Goal: Ask a question

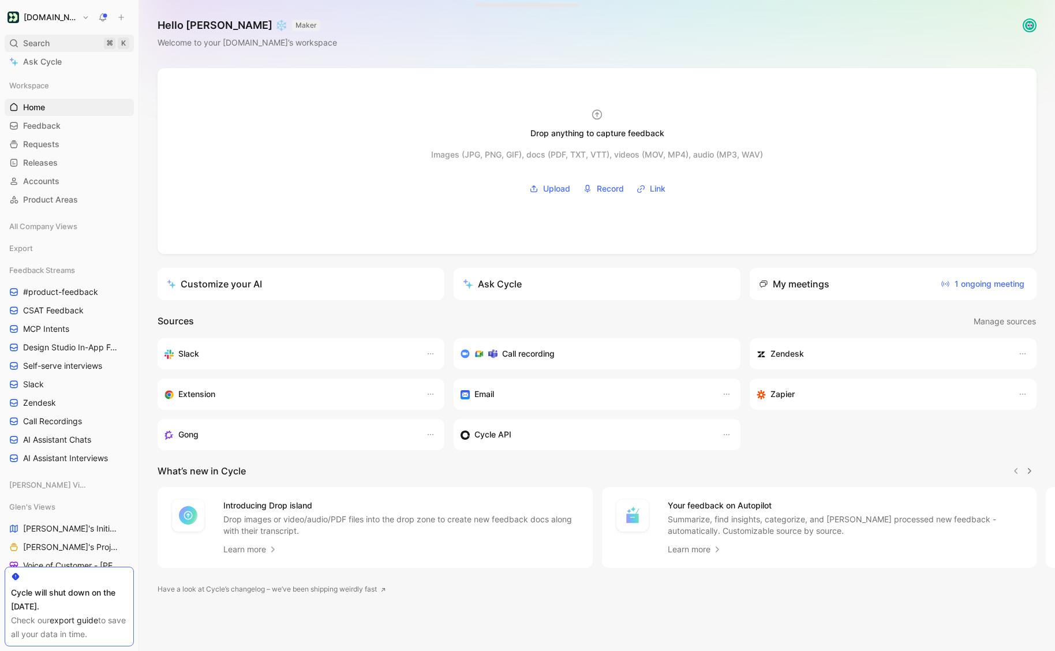
click at [29, 47] on span "Search" at bounding box center [36, 43] width 27 height 14
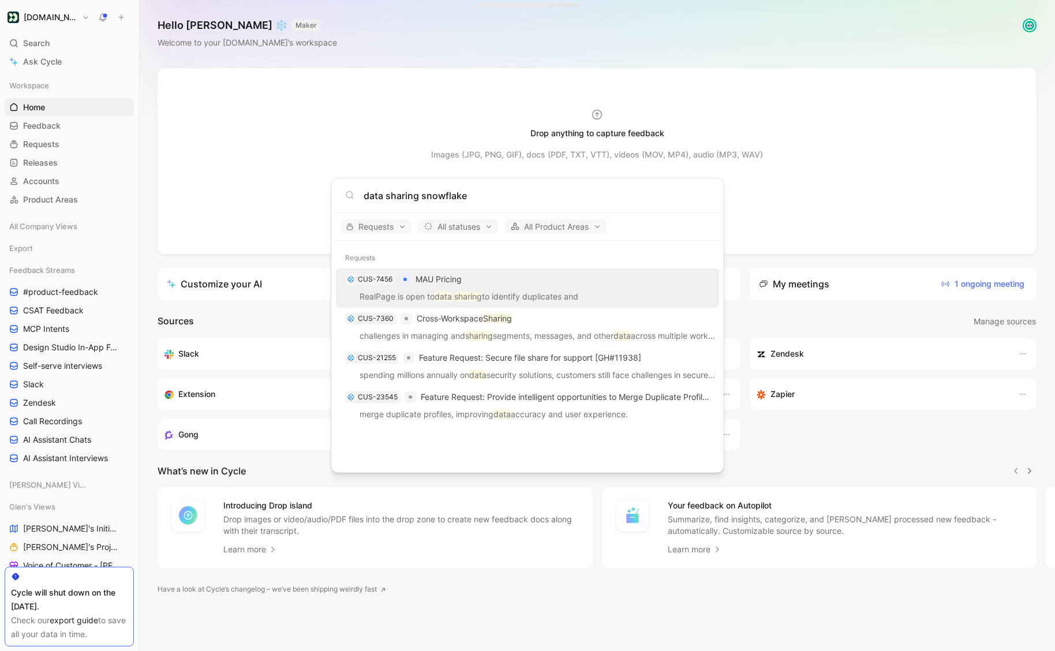
type input "data sharing snowflake"
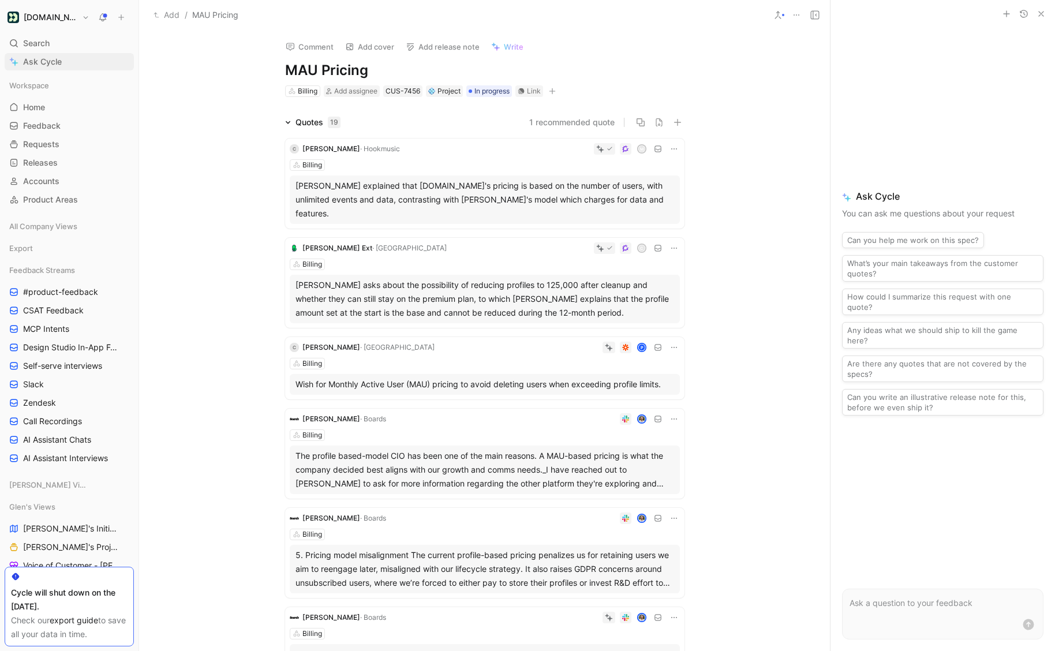
click at [57, 66] on span "Ask Cycle" at bounding box center [42, 62] width 39 height 14
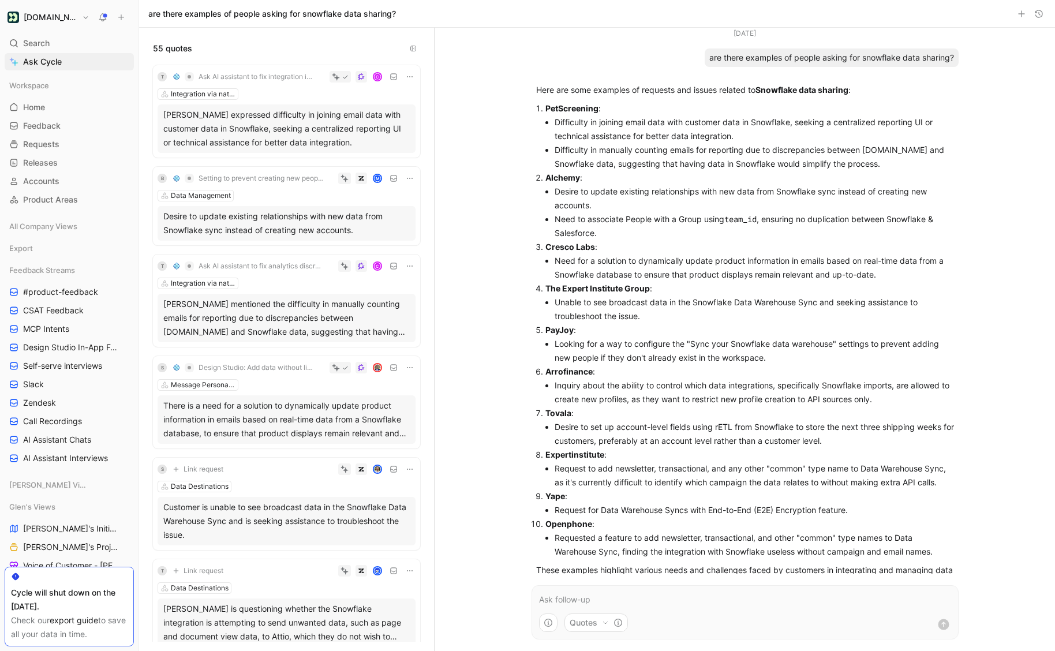
click at [636, 94] on p "Here are some examples of requests and issues related to Snowflake data sharing…" at bounding box center [745, 90] width 418 height 14
drag, startPoint x: 636, startPoint y: 94, endPoint x: 638, endPoint y: 122, distance: 27.7
click at [636, 94] on p "Here are some examples of requests and issues related to Snowflake data sharing…" at bounding box center [745, 90] width 418 height 14
drag, startPoint x: 646, startPoint y: 173, endPoint x: 646, endPoint y: 182, distance: 8.7
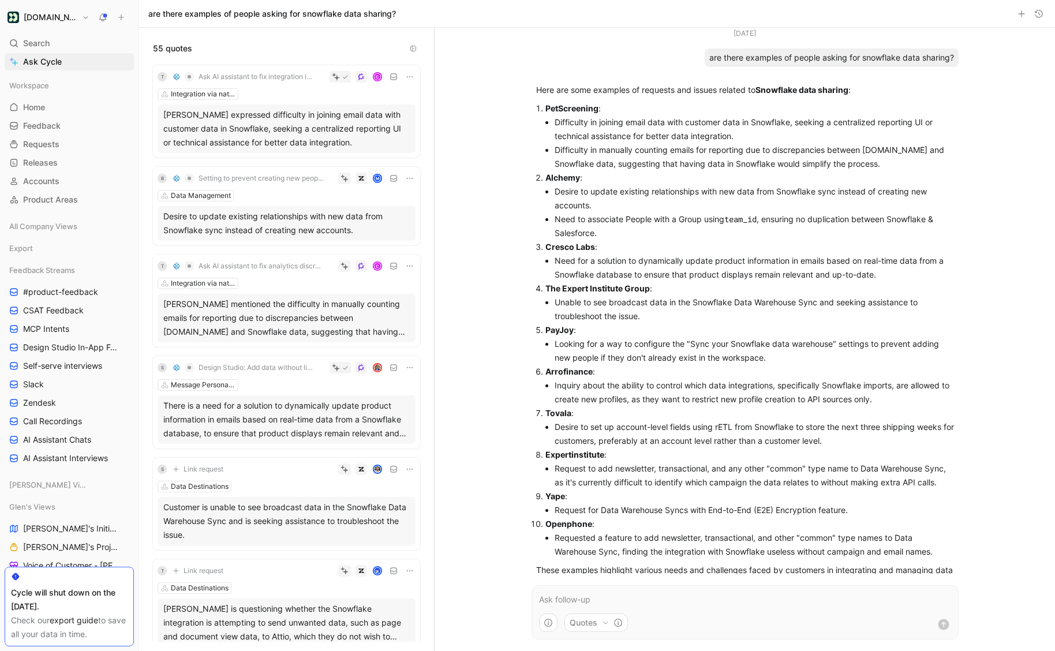
click at [646, 173] on p "Alchemy :" at bounding box center [749, 178] width 408 height 14
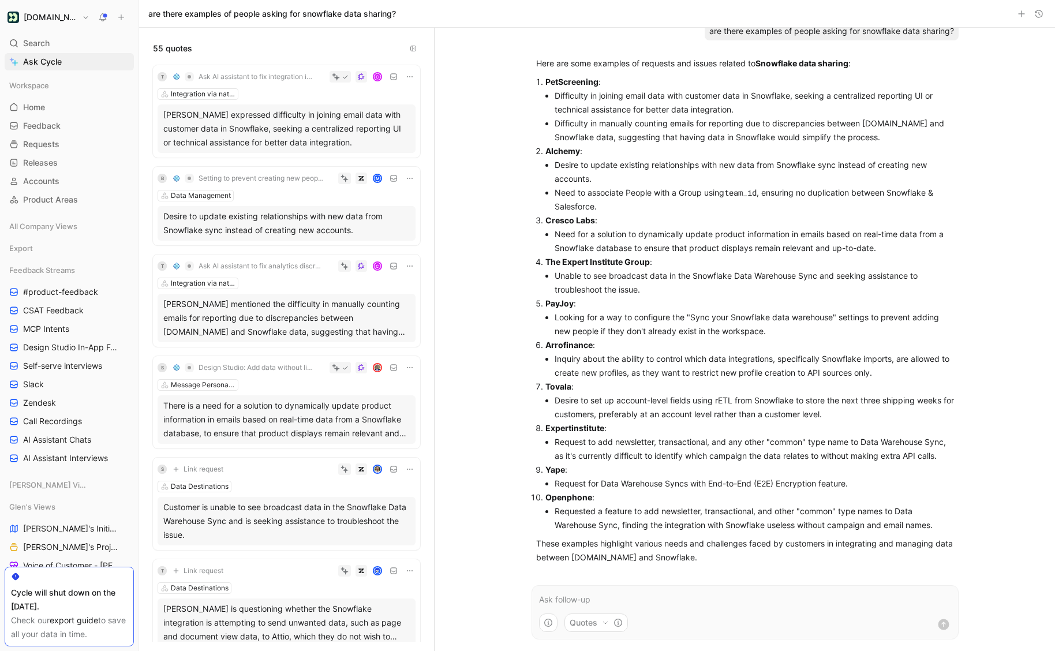
click at [605, 318] on li "Looking for a way to configure the "Sync your Snowflake data warehouse" setting…" at bounding box center [753, 324] width 399 height 28
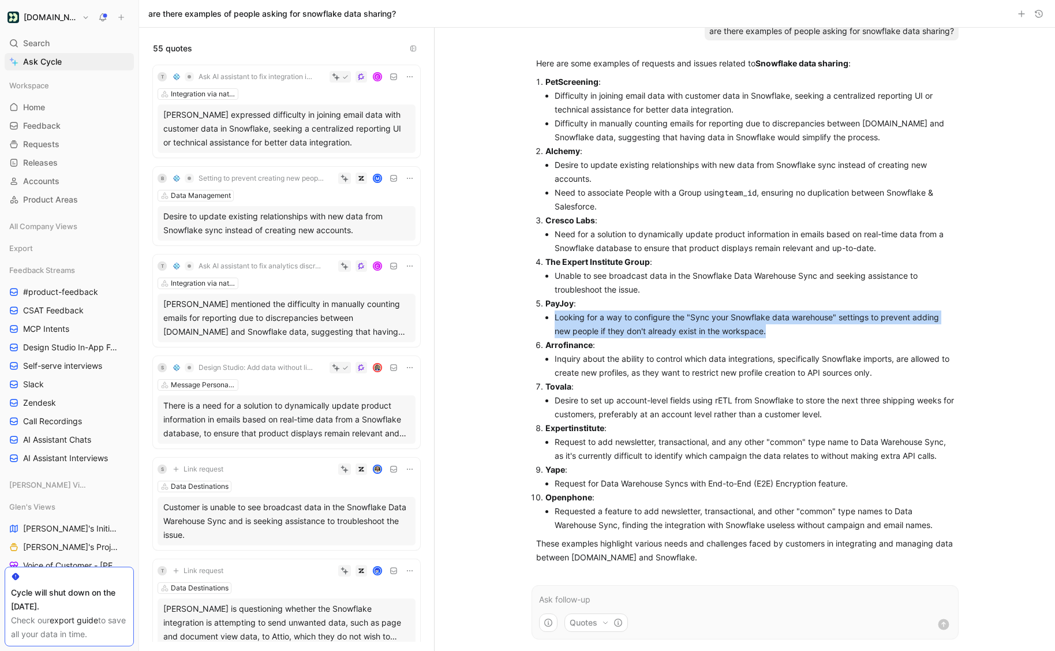
click at [605, 318] on li "Looking for a way to configure the "Sync your Snowflake data warehouse" setting…" at bounding box center [753, 324] width 399 height 28
click at [661, 332] on li "Looking for a way to configure the "Sync your Snowflake data warehouse" setting…" at bounding box center [753, 324] width 399 height 28
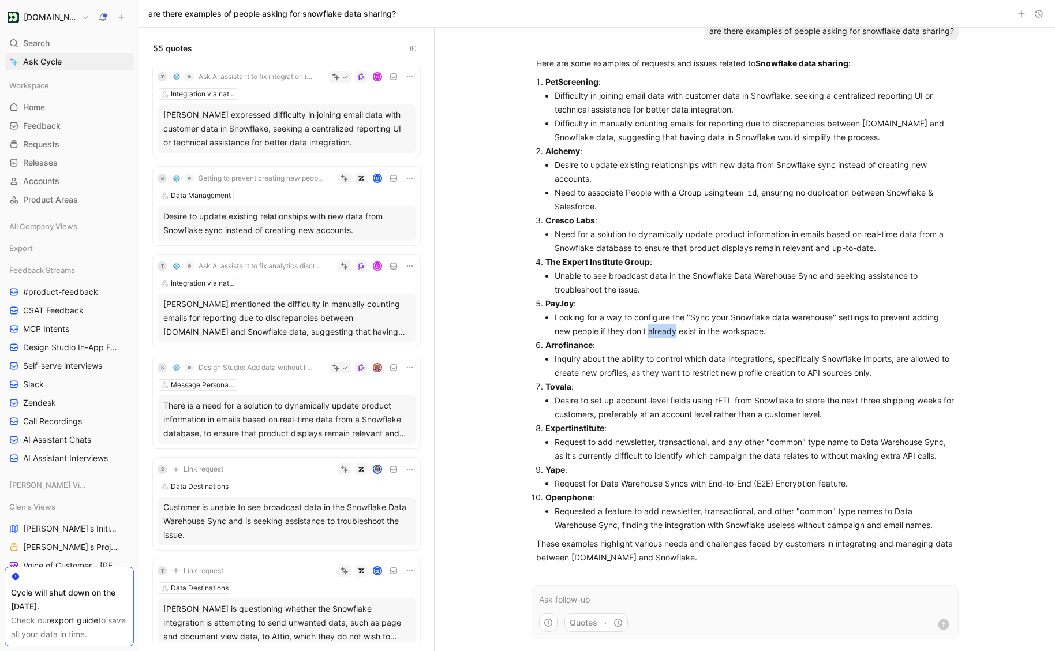
click at [661, 332] on li "Looking for a way to configure the "Sync your Snowflake data warehouse" setting…" at bounding box center [753, 324] width 399 height 28
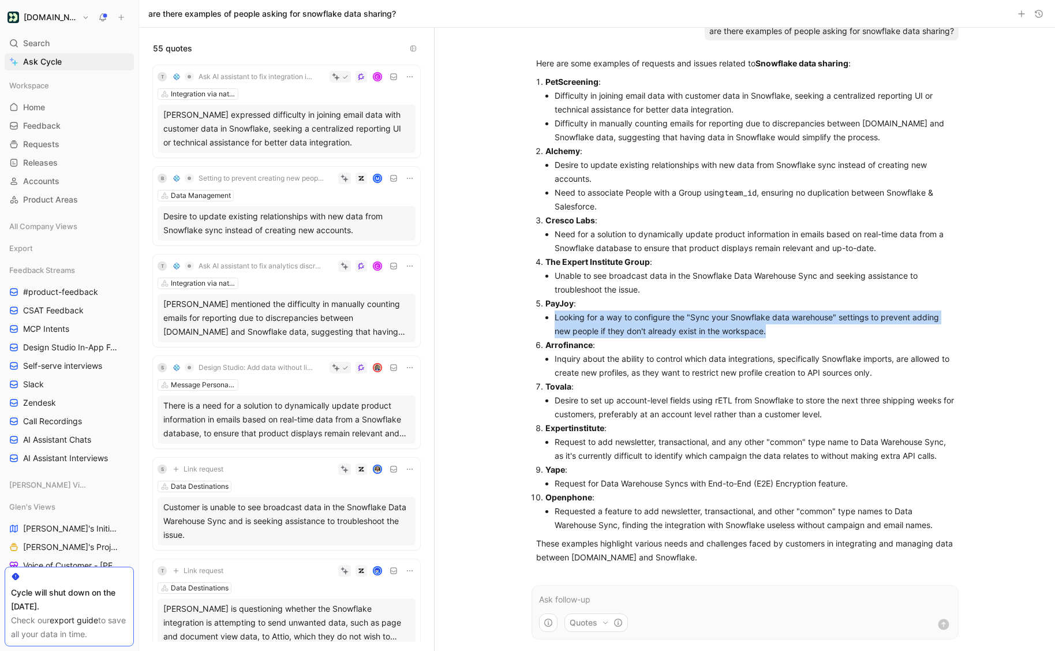
click at [661, 332] on li "Looking for a way to configure the "Sync your Snowflake data warehouse" setting…" at bounding box center [753, 324] width 399 height 28
click at [771, 329] on li "Looking for a way to configure the "Sync your Snowflake data warehouse" setting…" at bounding box center [753, 324] width 399 height 28
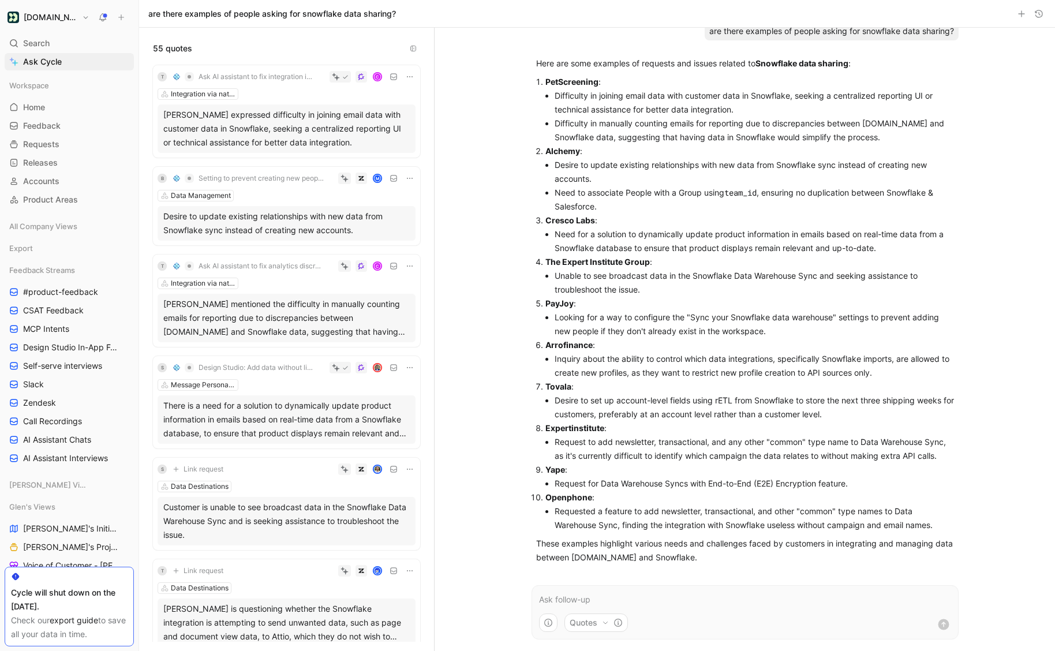
click at [771, 329] on li "Looking for a way to configure the "Sync your Snowflake data warehouse" setting…" at bounding box center [753, 324] width 399 height 28
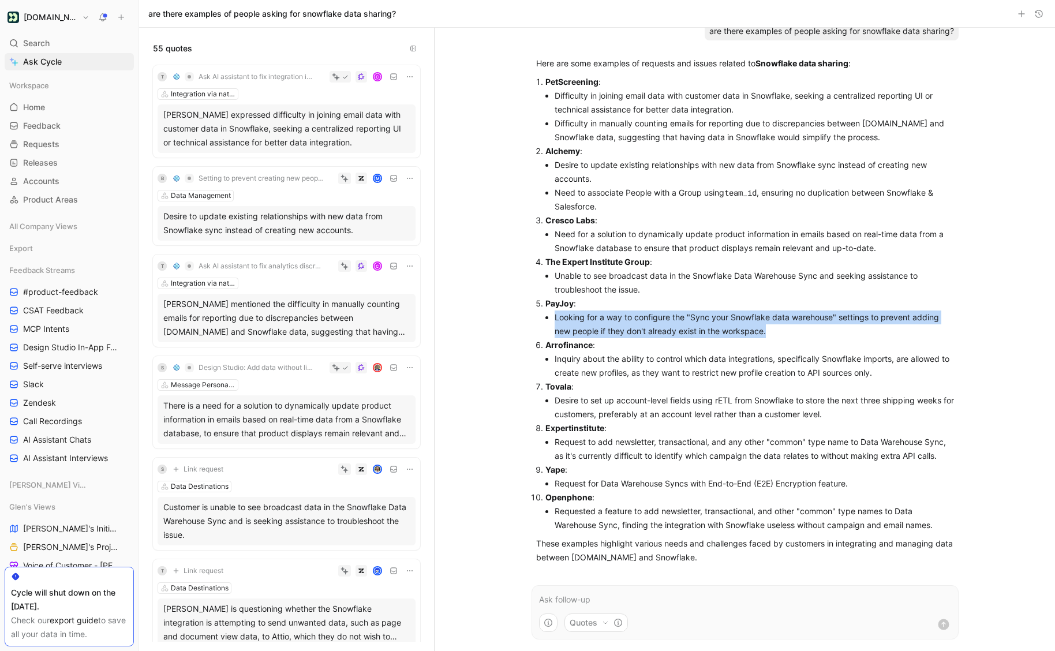
click at [771, 329] on li "Looking for a way to configure the "Sync your Snowflake data warehouse" setting…" at bounding box center [753, 324] width 399 height 28
click at [753, 333] on li "Looking for a way to configure the "Sync your Snowflake data warehouse" setting…" at bounding box center [753, 324] width 399 height 28
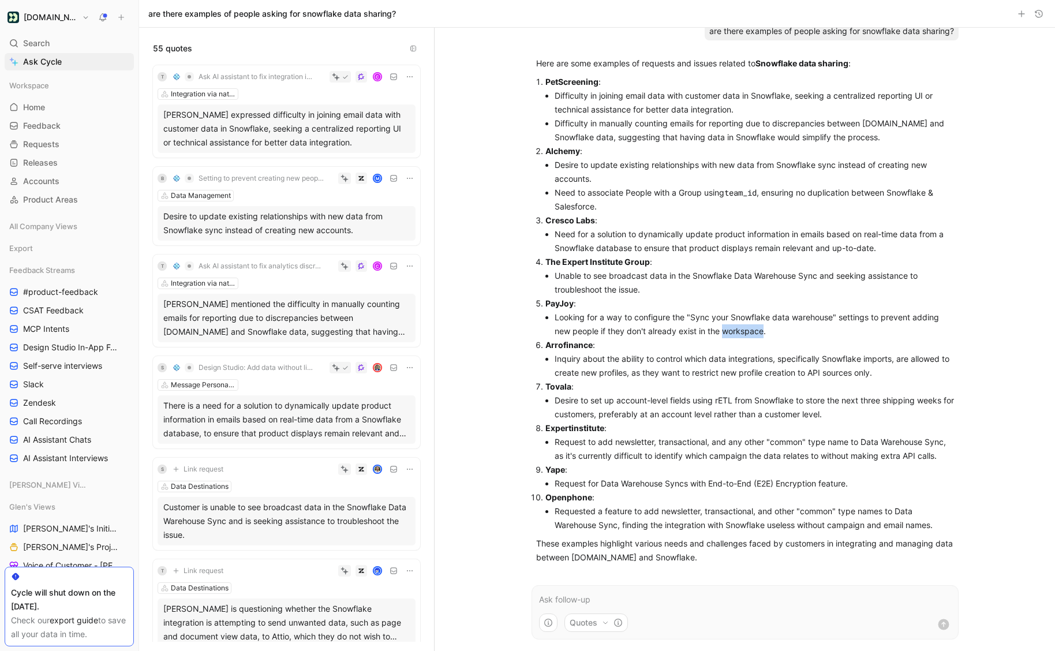
click at [753, 333] on li "Looking for a way to configure the "Sync your Snowflake data warehouse" setting…" at bounding box center [753, 324] width 399 height 28
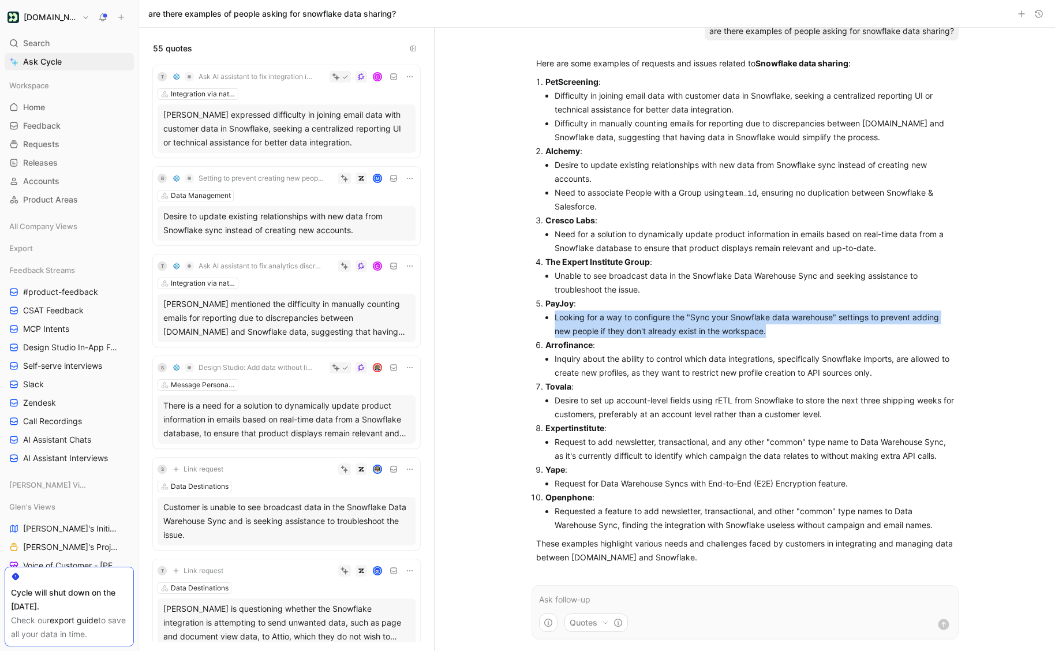
click at [753, 333] on li "Looking for a way to configure the "Sync your Snowflake data warehouse" setting…" at bounding box center [753, 324] width 399 height 28
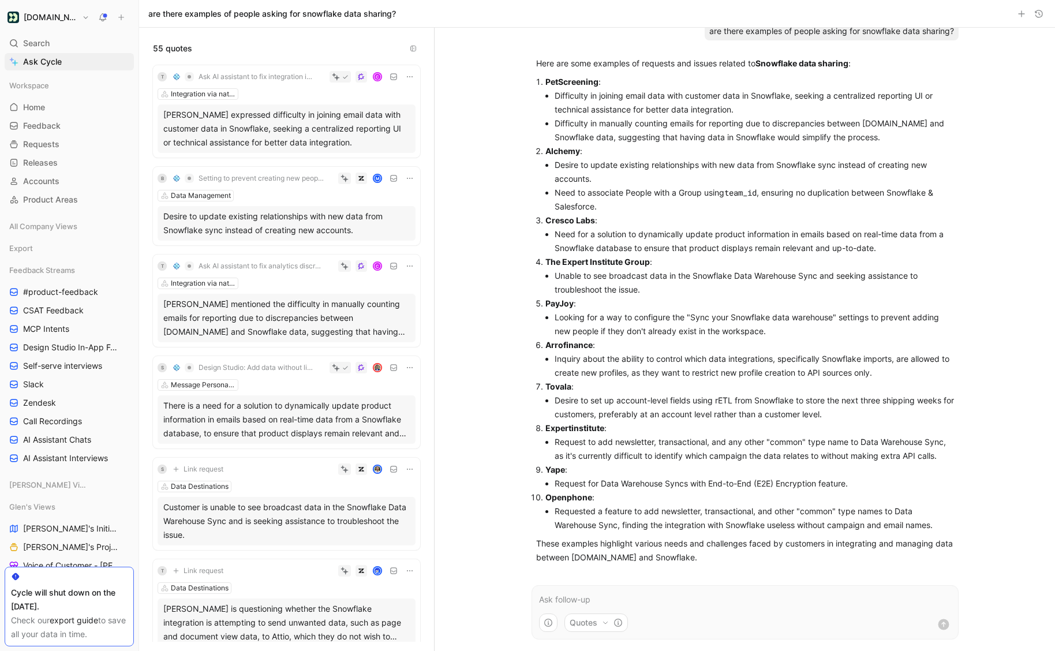
click at [744, 328] on li "Looking for a way to configure the "Sync your Snowflake data warehouse" setting…" at bounding box center [753, 324] width 399 height 28
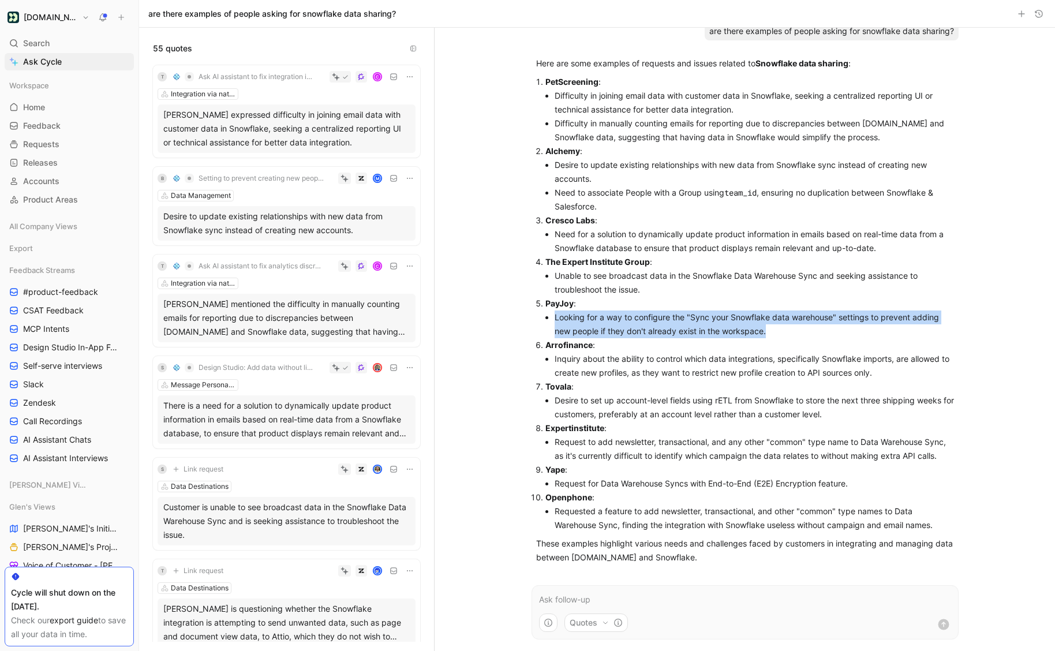
click at [744, 328] on li "Looking for a way to configure the "Sync your Snowflake data warehouse" setting…" at bounding box center [753, 324] width 399 height 28
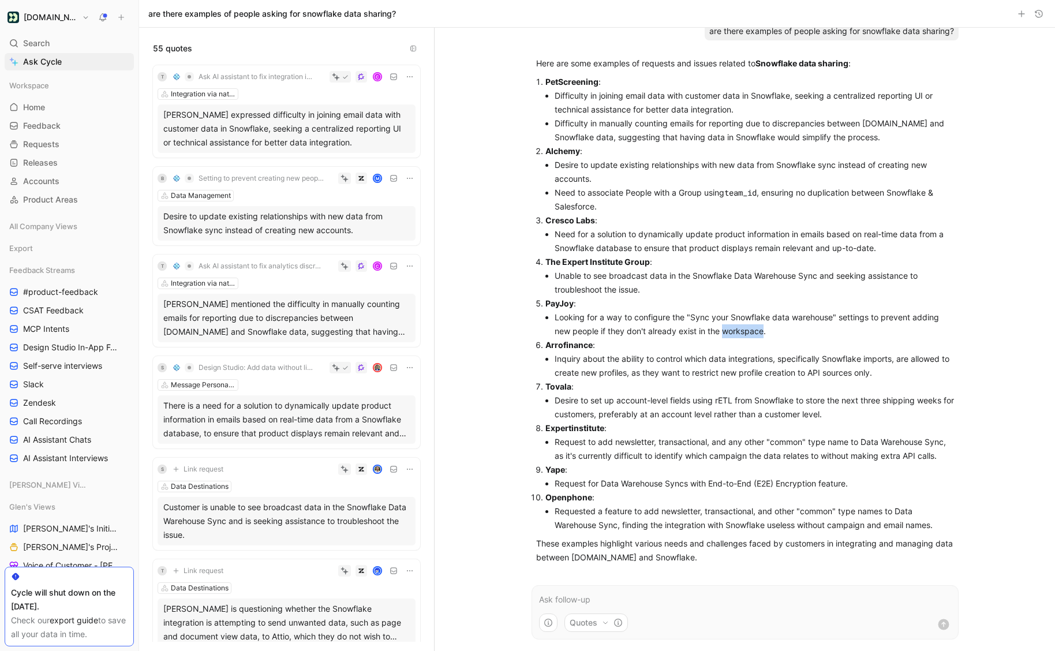
click at [744, 328] on li "Looking for a way to configure the "Sync your Snowflake data warehouse" setting…" at bounding box center [753, 324] width 399 height 28
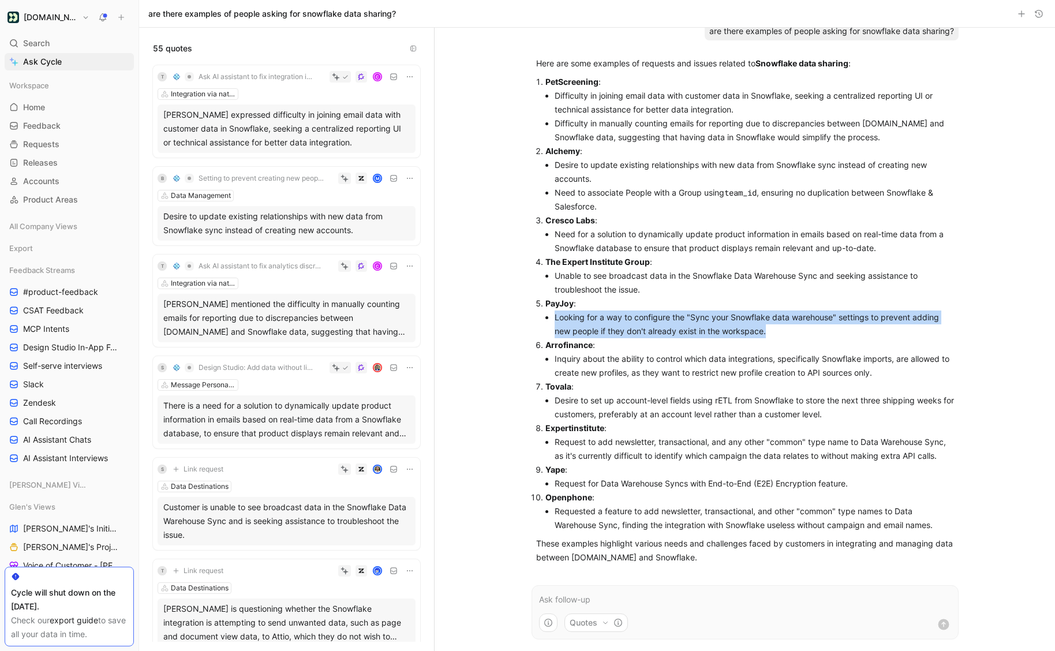
click at [744, 328] on li "Looking for a way to configure the "Sync your Snowflake data warehouse" setting…" at bounding box center [753, 324] width 399 height 28
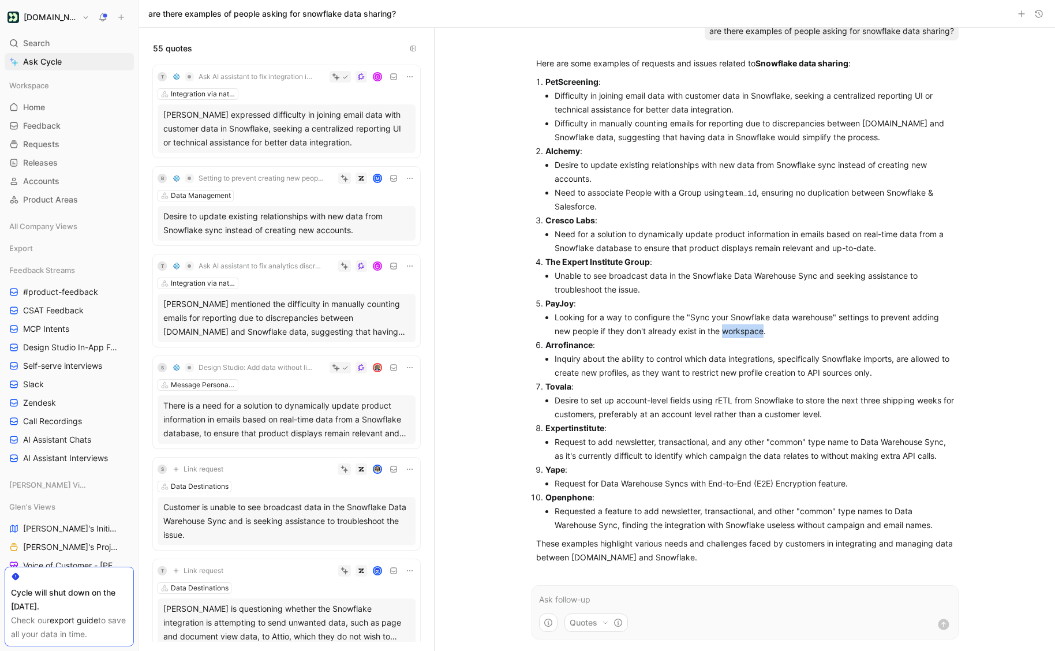
click at [744, 328] on li "Looking for a way to configure the "Sync your Snowflake data warehouse" setting…" at bounding box center [753, 324] width 399 height 28
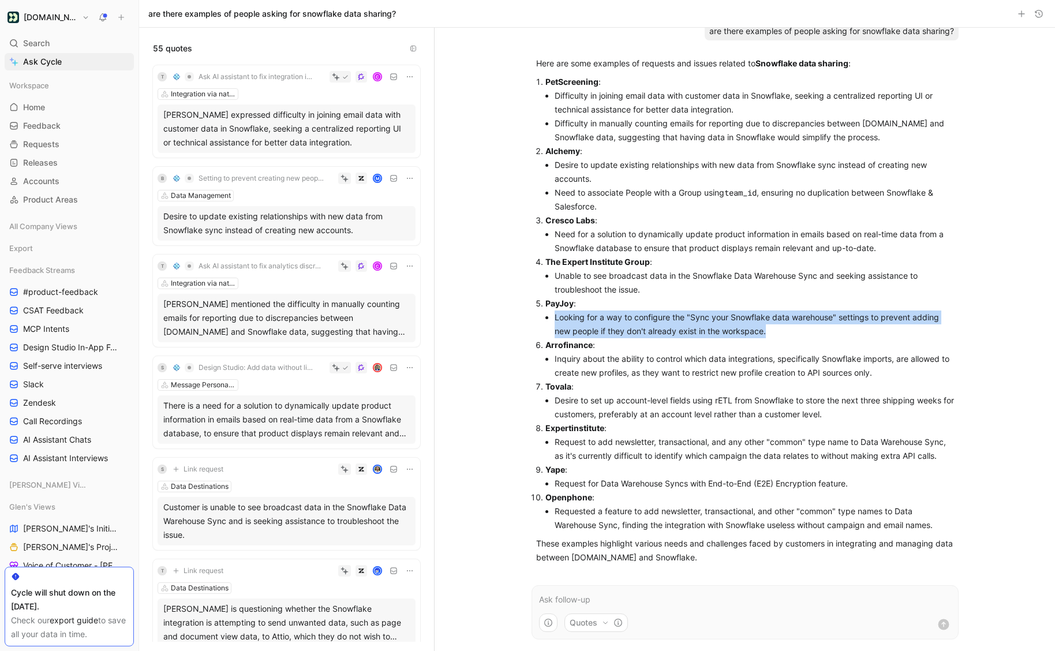
click at [744, 328] on li "Looking for a way to configure the "Sync your Snowflake data warehouse" setting…" at bounding box center [753, 324] width 399 height 28
click at [787, 333] on li "Looking for a way to configure the "Sync your Snowflake data warehouse" setting…" at bounding box center [753, 324] width 399 height 28
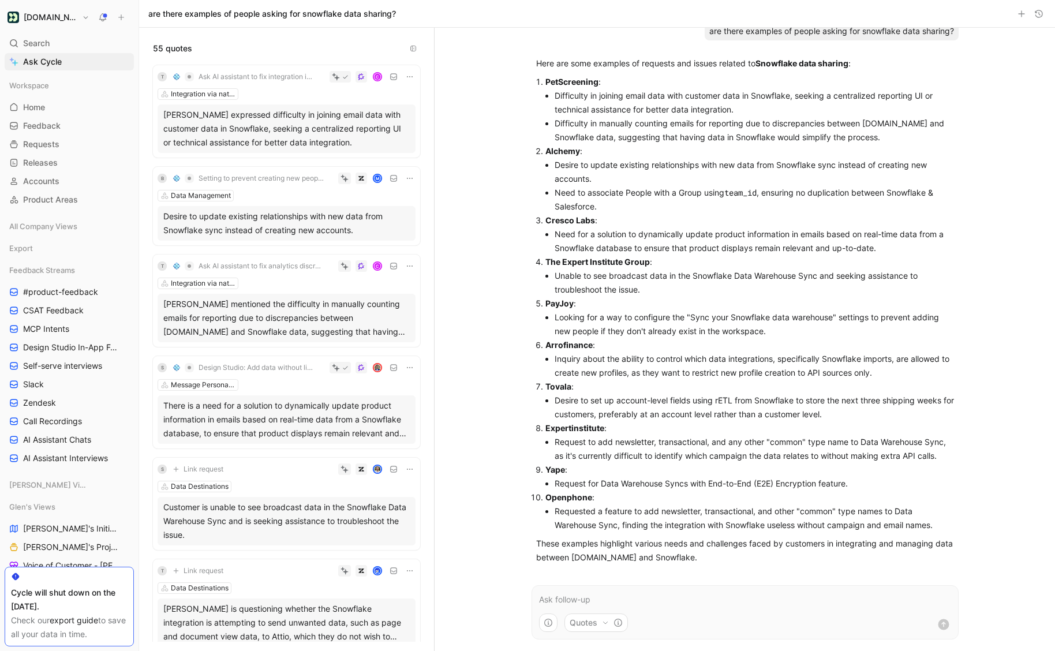
scroll to position [25, 0]
click at [744, 167] on li "Desire to update existing relationships with new data from Snowflake sync inste…" at bounding box center [753, 173] width 399 height 28
click at [733, 193] on code "team_id" at bounding box center [740, 193] width 32 height 11
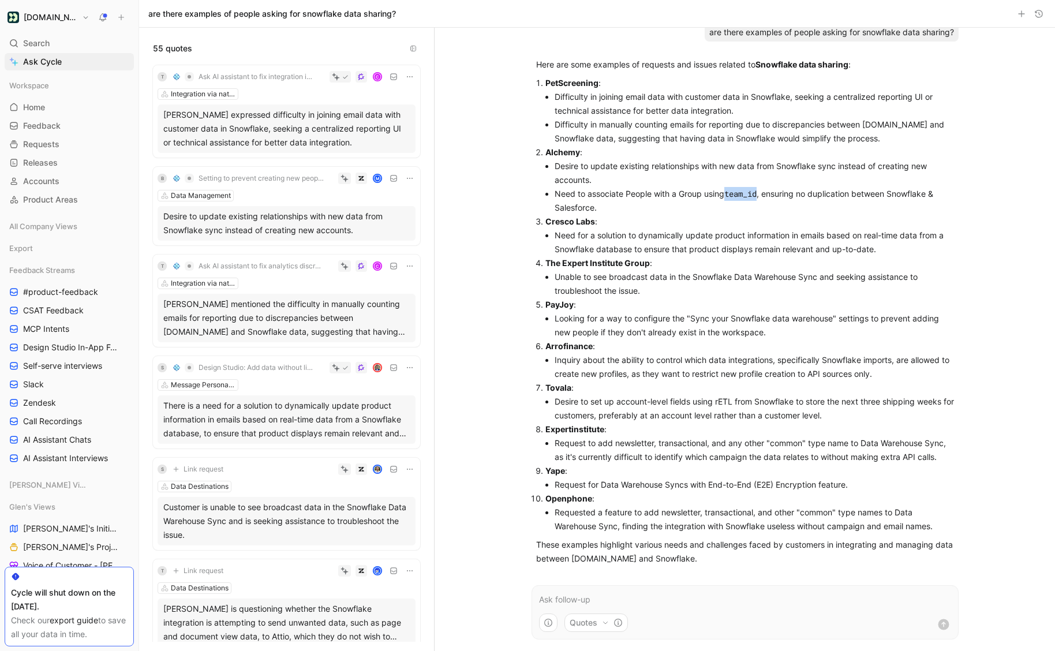
click at [733, 193] on code "team_id" at bounding box center [740, 193] width 32 height 11
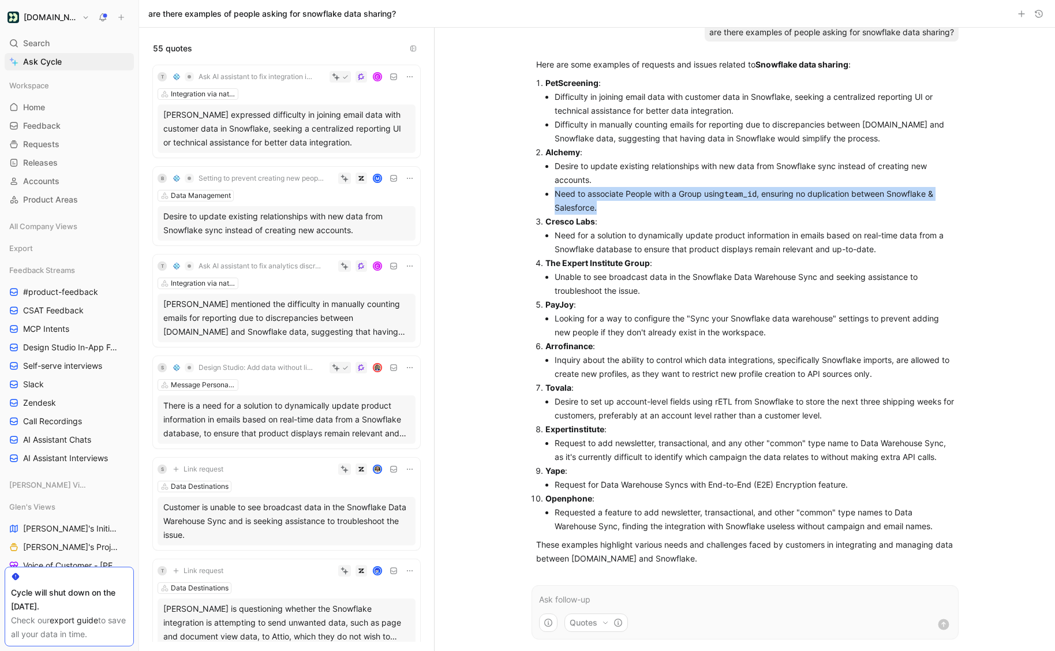
click at [733, 193] on code "team_id" at bounding box center [740, 193] width 32 height 11
click at [727, 201] on li "Need to associate People with a Group using team_id , ensuring no duplication b…" at bounding box center [753, 201] width 399 height 28
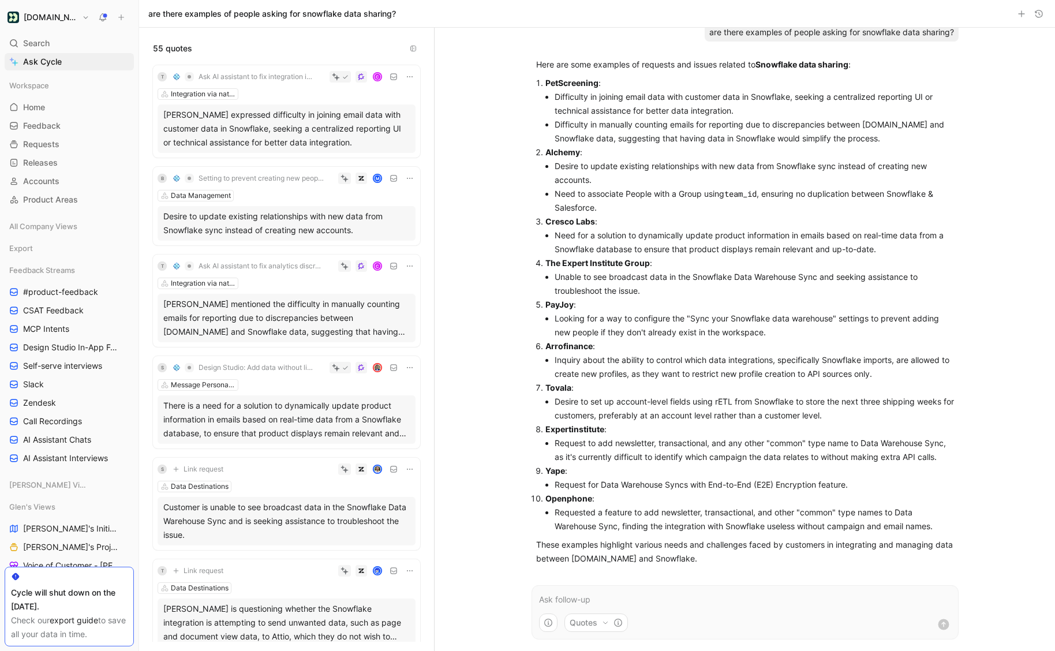
scroll to position [27, 0]
click at [650, 107] on li "Difficulty in joining email data with customer data in Snowflake, seeking a cen…" at bounding box center [753, 103] width 399 height 28
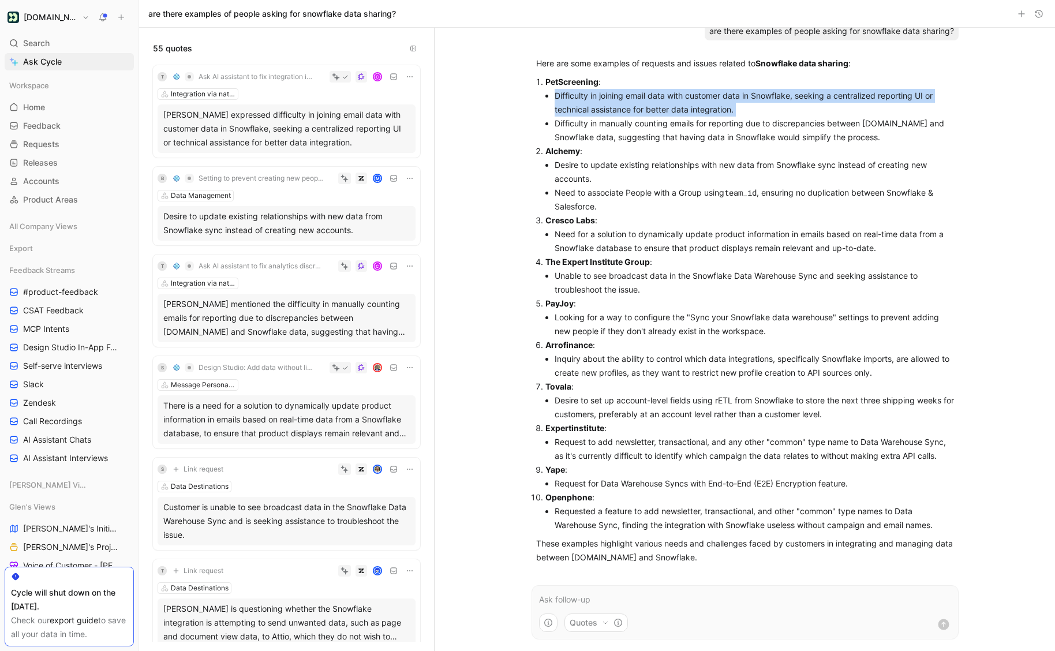
drag, startPoint x: 650, startPoint y: 107, endPoint x: 674, endPoint y: 141, distance: 42.1
click at [650, 107] on li "Difficulty in joining email data with customer data in Snowflake, seeking a cen…" at bounding box center [753, 103] width 399 height 28
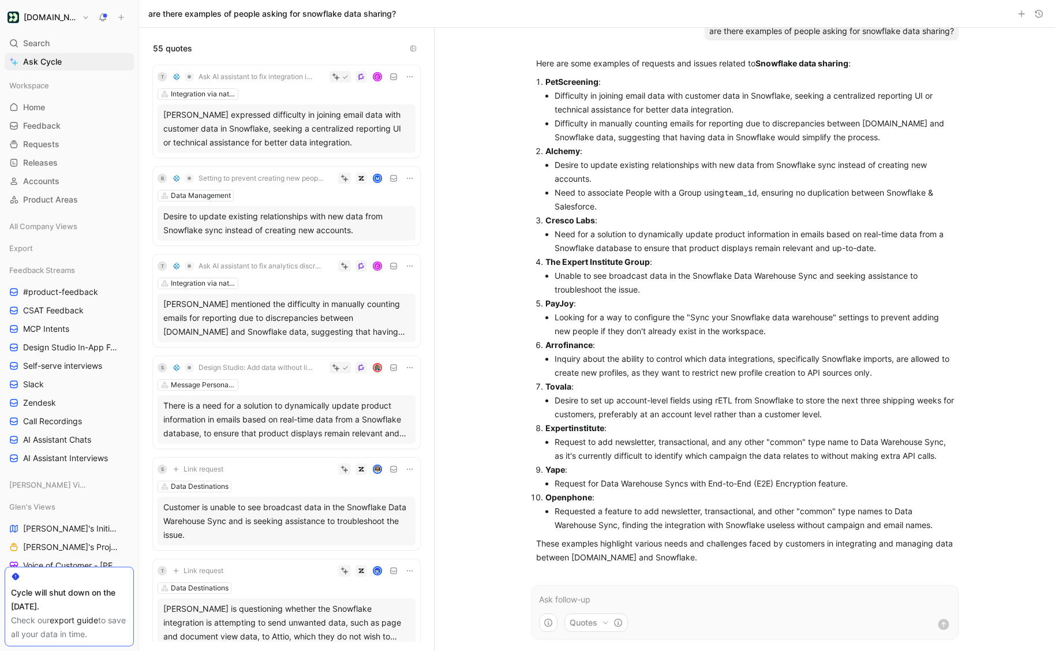
click at [674, 141] on li "Difficulty in manually counting emails for reporting due to discrepancies betwe…" at bounding box center [753, 131] width 399 height 28
click at [674, 132] on li "Difficulty in manually counting emails for reporting due to discrepancies betwe…" at bounding box center [753, 131] width 399 height 28
click at [786, 478] on li "Request for Data Warehouse Syncs with End-to-End (E2E) Encryption feature." at bounding box center [753, 484] width 399 height 14
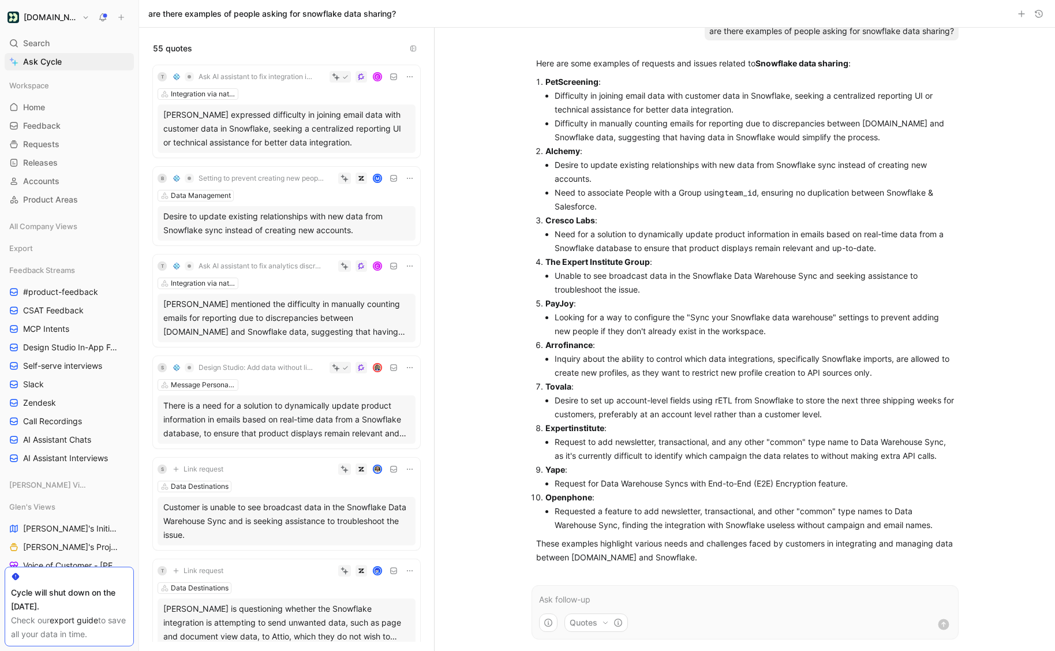
click at [812, 472] on p "Yape :" at bounding box center [749, 470] width 408 height 14
click at [806, 483] on li "Request for Data Warehouse Syncs with End-to-End (E2E) Encryption feature." at bounding box center [753, 484] width 399 height 14
drag, startPoint x: 806, startPoint y: 483, endPoint x: 842, endPoint y: 482, distance: 35.8
click at [806, 483] on li "Request for Data Warehouse Syncs with End-to-End (E2E) Encryption feature." at bounding box center [753, 484] width 399 height 14
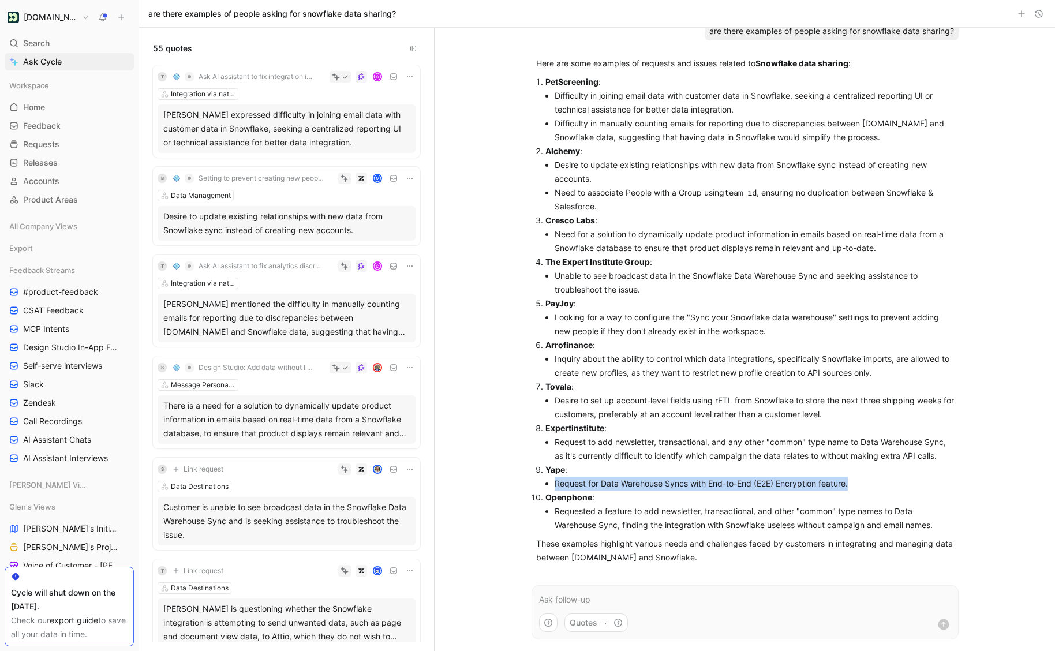
click at [845, 482] on li "Request for Data Warehouse Syncs with End-to-End (E2E) Encryption feature." at bounding box center [753, 484] width 399 height 14
click at [857, 485] on li "Request for Data Warehouse Syncs with End-to-End (E2E) Encryption feature." at bounding box center [753, 484] width 399 height 14
drag, startPoint x: 646, startPoint y: 323, endPoint x: 700, endPoint y: 320, distance: 54.9
click at [646, 323] on li "Looking for a way to configure the "Sync your Snowflake data warehouse" setting…" at bounding box center [753, 324] width 399 height 28
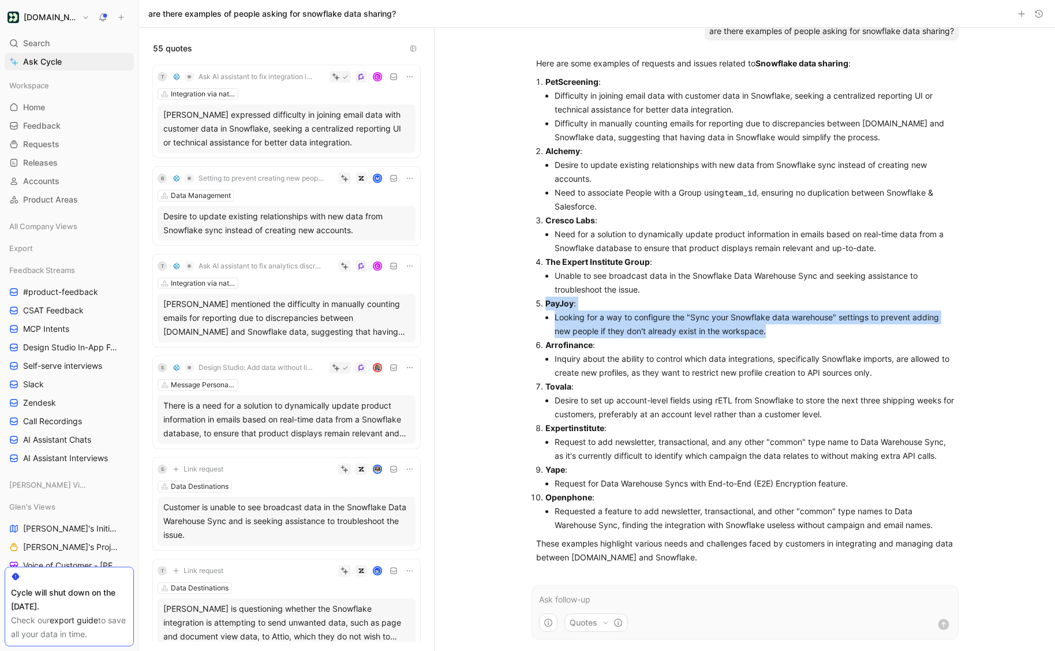
drag, startPoint x: 776, startPoint y: 331, endPoint x: 486, endPoint y: 303, distance: 291.5
click at [486, 303] on div "[DATE] are there examples of people asking for snowflake data sharing? Here are…" at bounding box center [744, 339] width 620 height 623
click at [801, 336] on li "Looking for a way to configure the "Sync your Snowflake data warehouse" setting…" at bounding box center [753, 324] width 399 height 28
drag, startPoint x: 790, startPoint y: 334, endPoint x: 545, endPoint y: 306, distance: 246.7
click at [545, 306] on li "PayJoy : Looking for a way to configure the "Sync your Snowflake data warehouse…" at bounding box center [749, 318] width 408 height 42
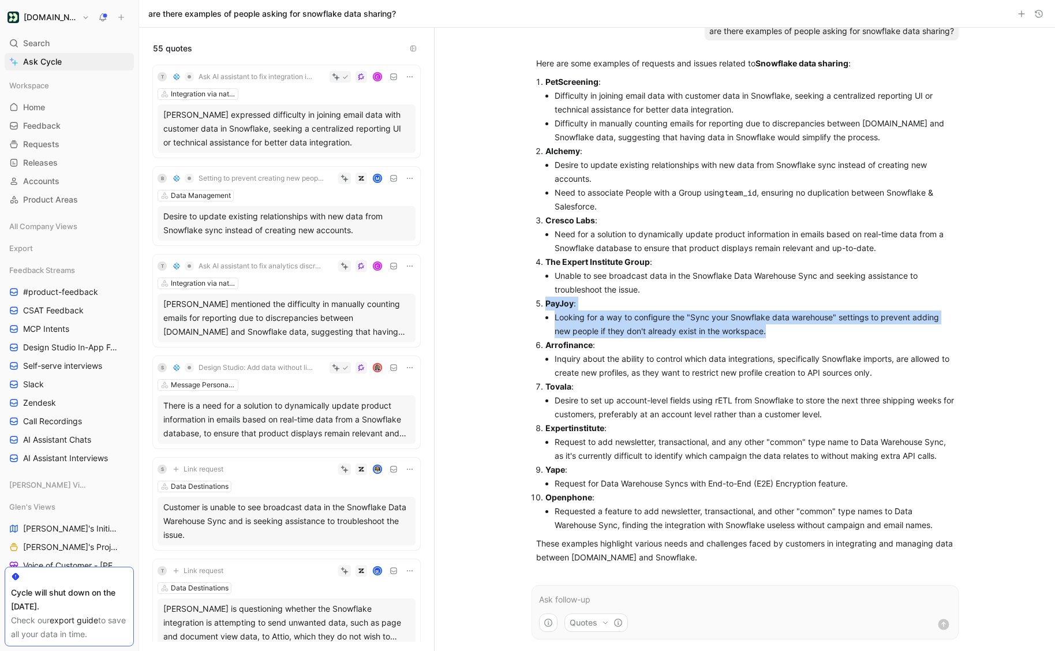
click at [547, 306] on strong "PayJoy" at bounding box center [559, 303] width 28 height 10
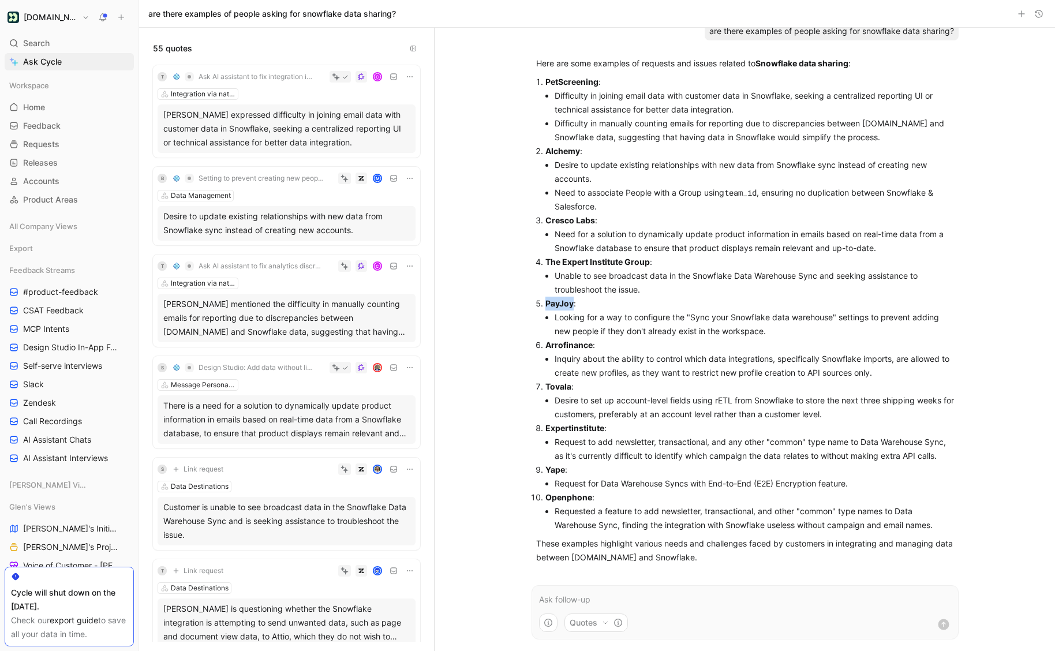
click at [548, 306] on strong "PayJoy" at bounding box center [559, 303] width 28 height 10
click at [556, 307] on strong "PayJoy" at bounding box center [559, 303] width 28 height 10
click at [622, 320] on li "Looking for a way to configure the "Sync your Snowflake data warehouse" setting…" at bounding box center [753, 324] width 399 height 28
click at [567, 303] on strong "PayJoy" at bounding box center [559, 303] width 28 height 10
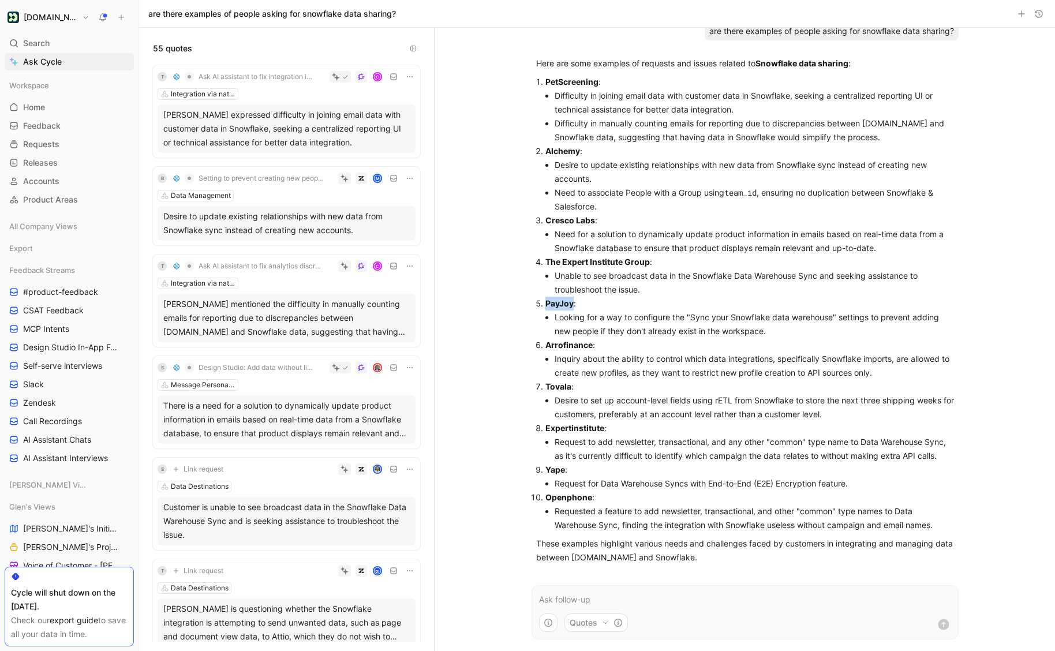
click at [567, 303] on strong "PayJoy" at bounding box center [559, 303] width 28 height 10
click at [564, 309] on p "PayJoy :" at bounding box center [749, 304] width 408 height 14
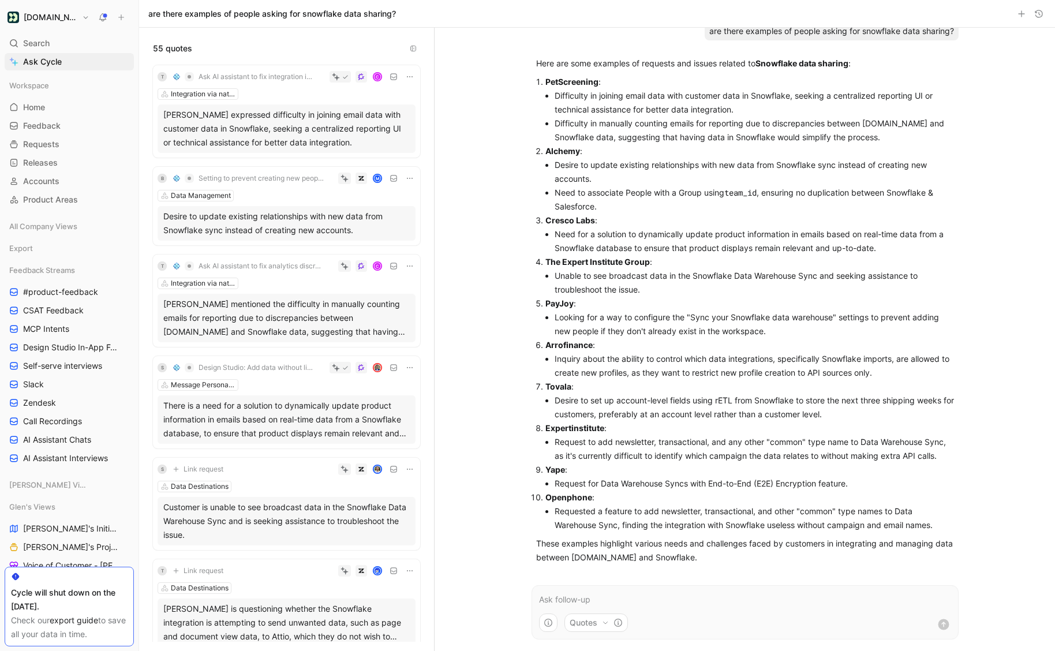
click at [616, 316] on li "Looking for a way to configure the "Sync your Snowflake data warehouse" setting…" at bounding box center [753, 324] width 399 height 28
click at [558, 305] on strong "PayJoy" at bounding box center [559, 303] width 28 height 10
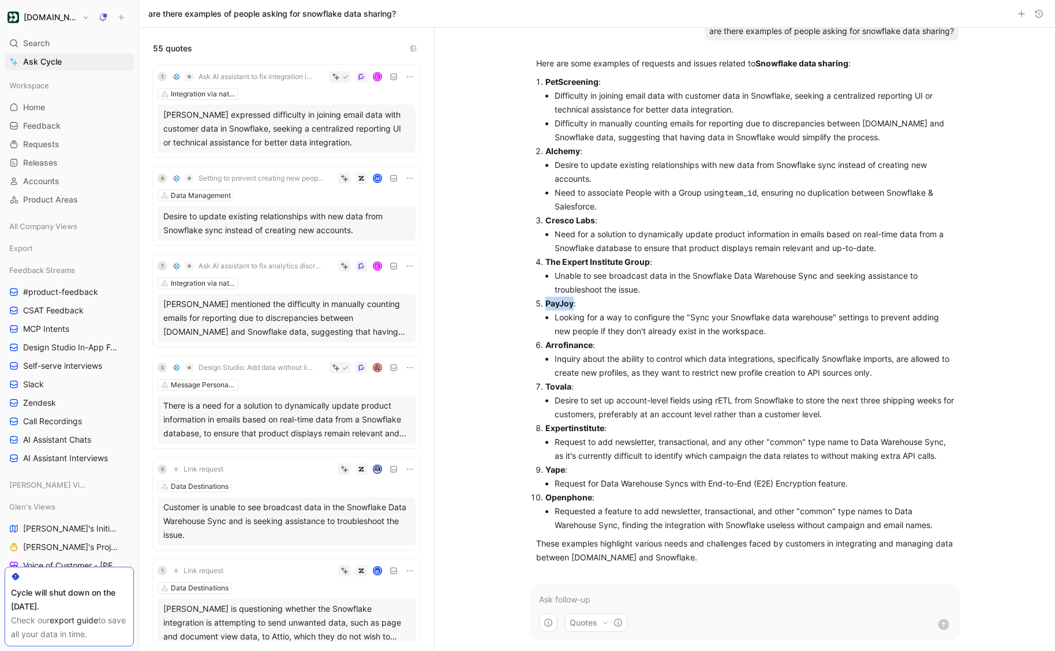
click at [558, 305] on strong "PayJoy" at bounding box center [559, 303] width 28 height 10
click at [642, 313] on li "Looking for a way to configure the "Sync your Snowflake data warehouse" setting…" at bounding box center [753, 324] width 399 height 28
click at [704, 337] on li "Looking for a way to configure the "Sync your Snowflake data warehouse" setting…" at bounding box center [753, 324] width 399 height 28
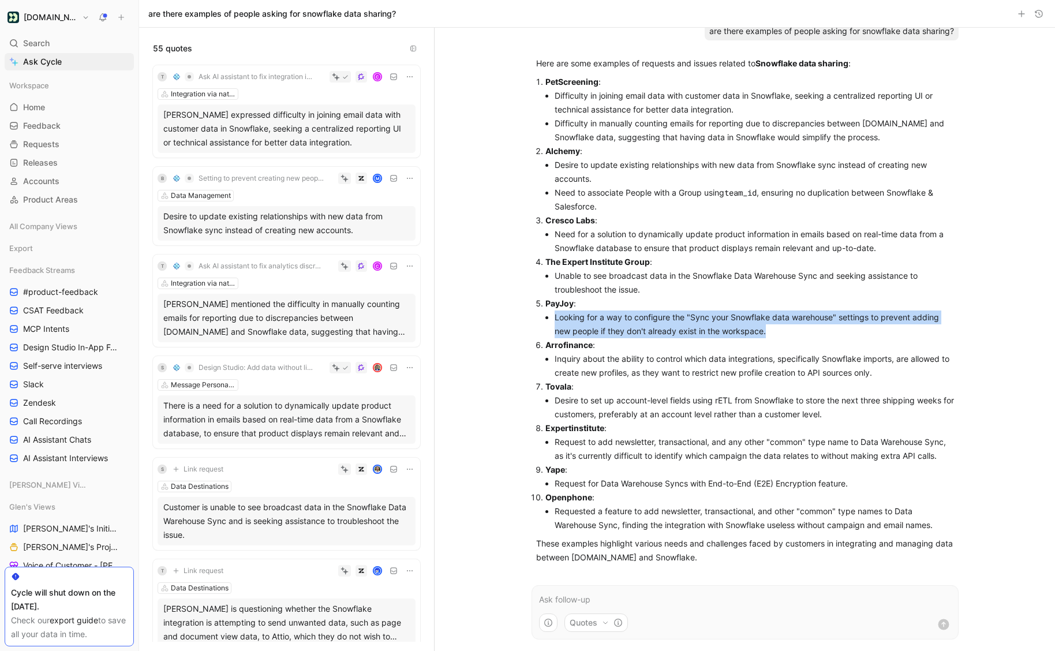
click at [704, 337] on li "Looking for a way to configure the "Sync your Snowflake data warehouse" setting…" at bounding box center [753, 324] width 399 height 28
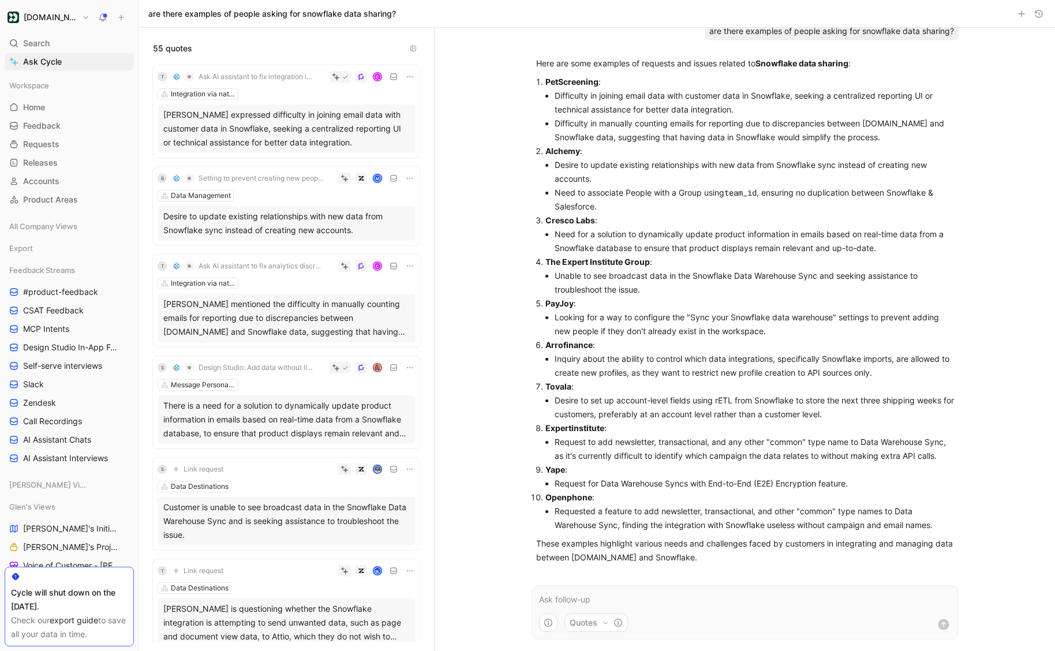
click at [547, 306] on strong "PayJoy" at bounding box center [559, 303] width 28 height 10
click at [573, 302] on p "PayJoy :" at bounding box center [749, 304] width 408 height 14
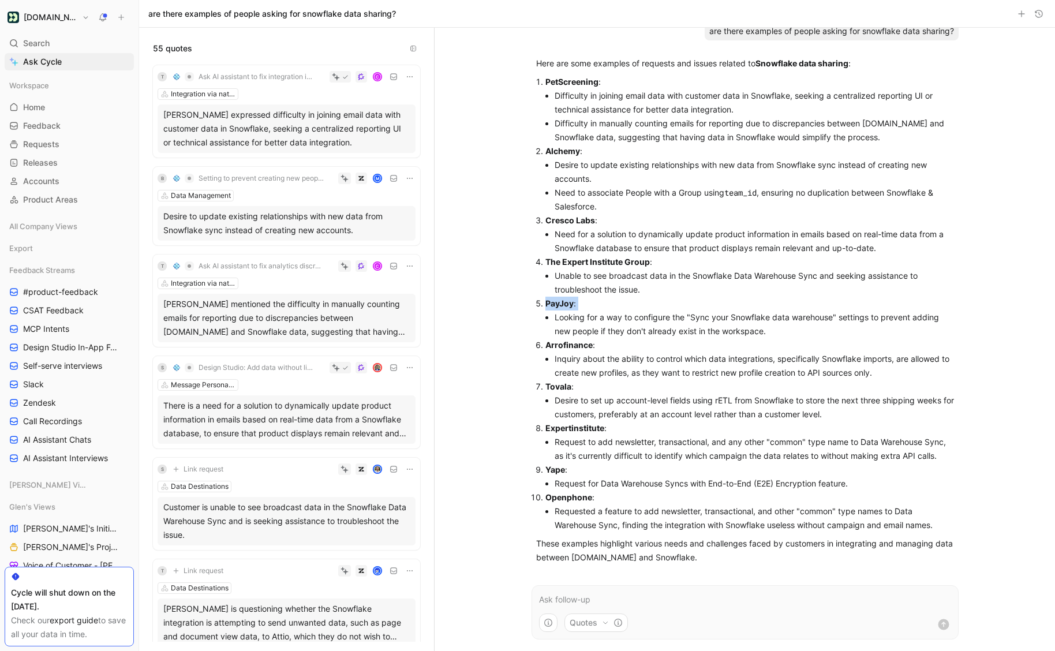
drag, startPoint x: 573, startPoint y: 302, endPoint x: 559, endPoint y: 306, distance: 14.8
click at [573, 302] on p "PayJoy :" at bounding box center [749, 304] width 408 height 14
click at [559, 306] on strong "PayJoy" at bounding box center [559, 303] width 28 height 10
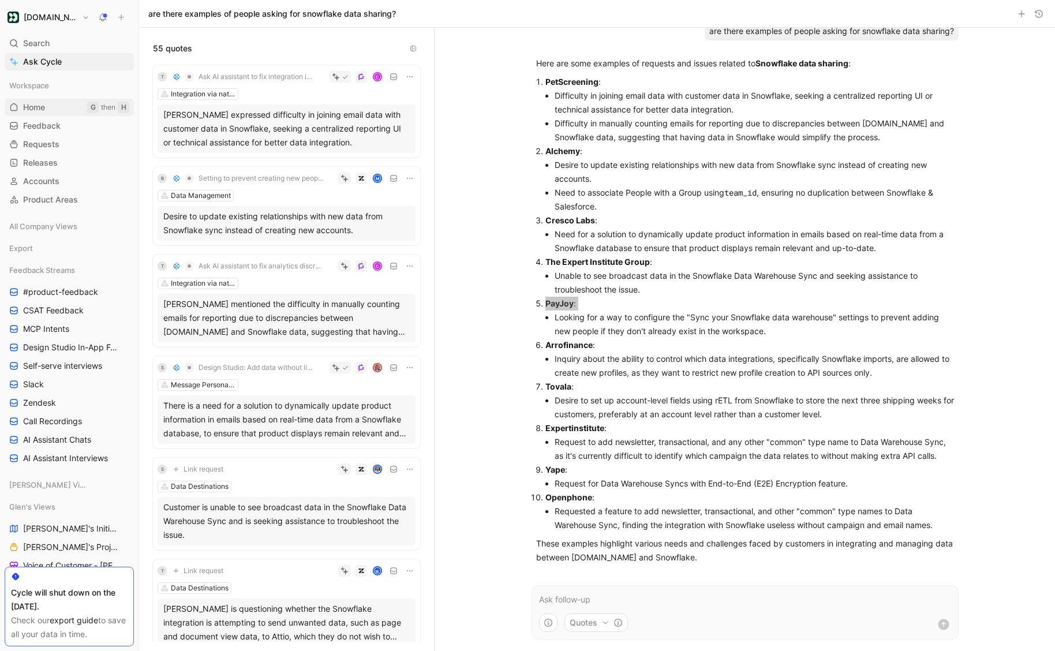
scroll to position [0, 0]
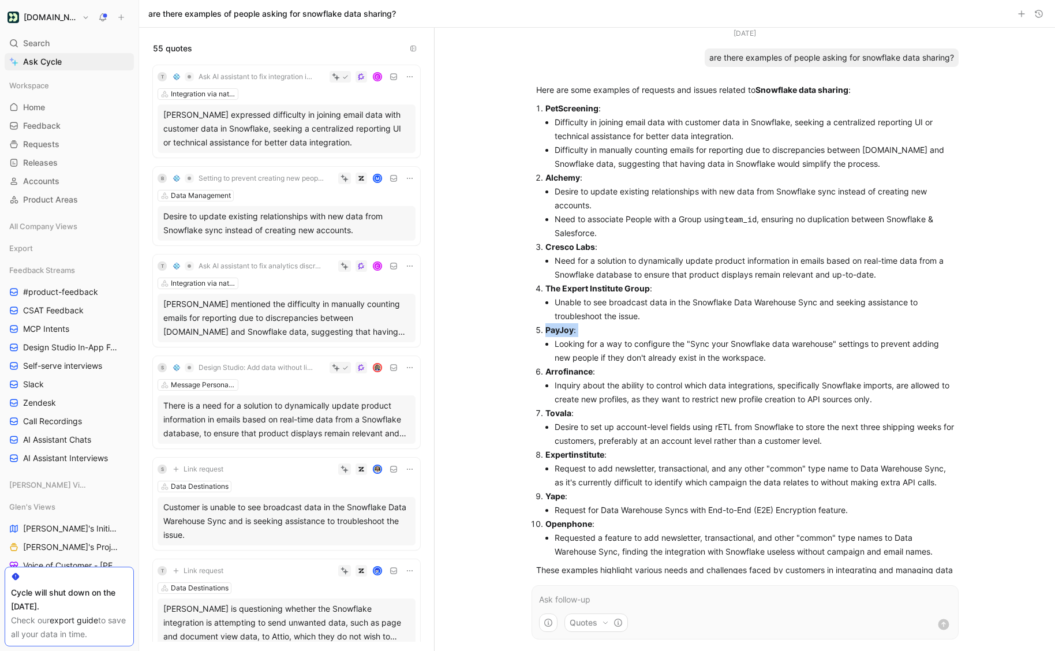
click at [614, 325] on p "PayJoy :" at bounding box center [749, 330] width 408 height 14
click at [609, 328] on p "PayJoy :" at bounding box center [749, 330] width 408 height 14
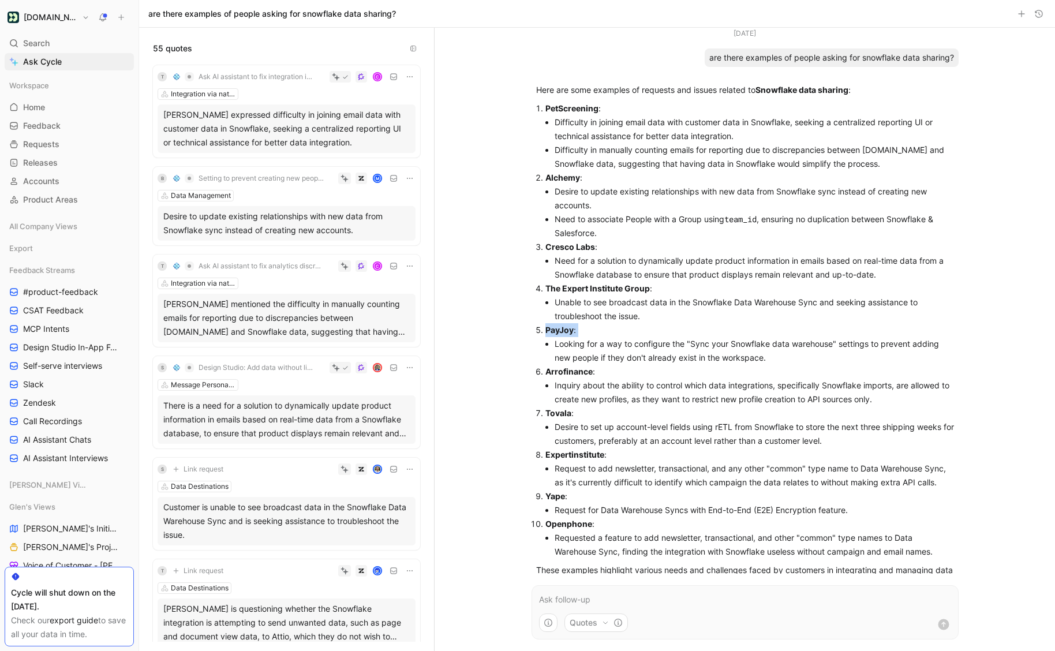
click at [601, 327] on p "PayJoy :" at bounding box center [749, 330] width 408 height 14
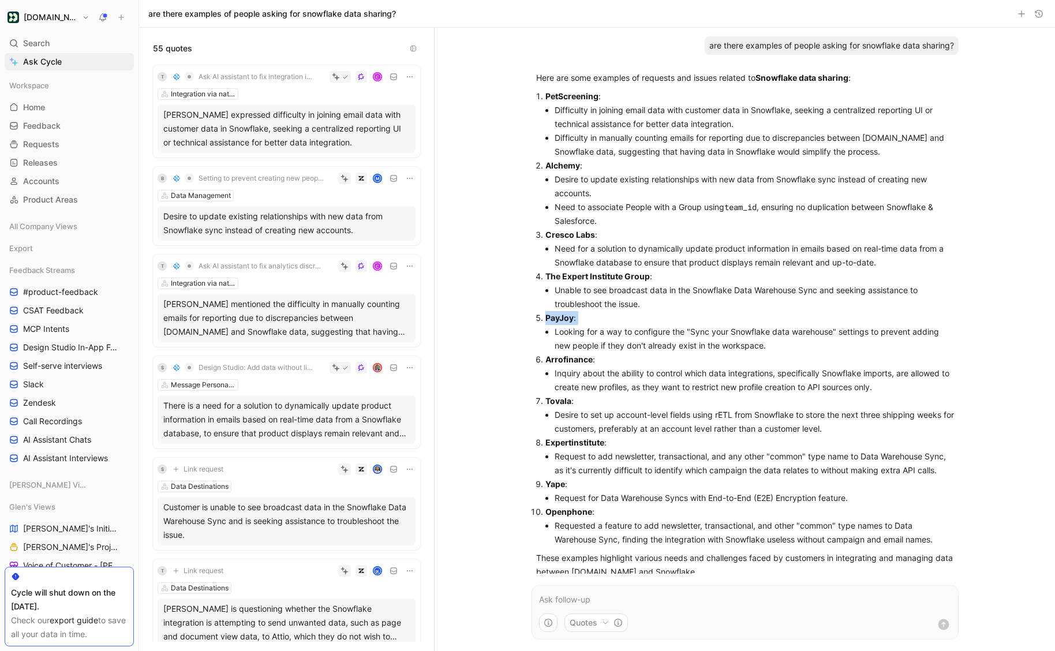
scroll to position [27, 0]
